Goal: Information Seeking & Learning: Learn about a topic

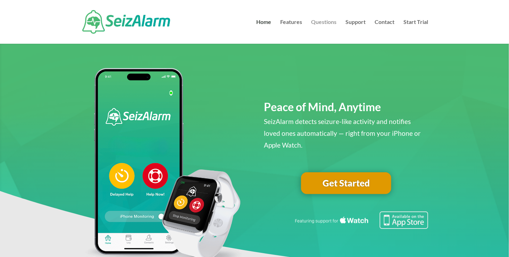
click at [327, 21] on link "Questions" at bounding box center [323, 31] width 25 height 24
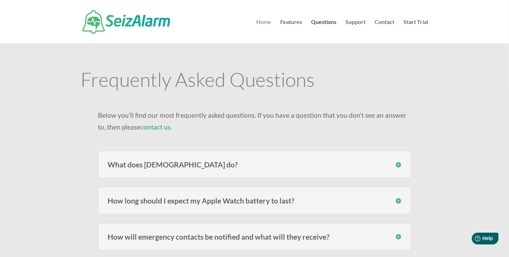
click at [260, 21] on link "Home" at bounding box center [263, 31] width 15 height 24
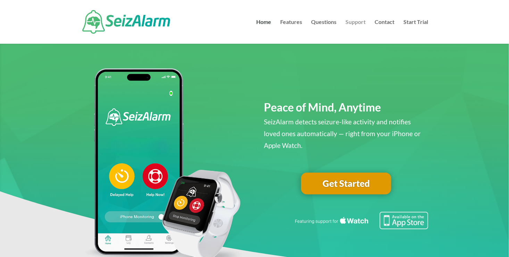
click at [362, 21] on link "Support" at bounding box center [356, 31] width 20 height 24
